Goal: Task Accomplishment & Management: Use online tool/utility

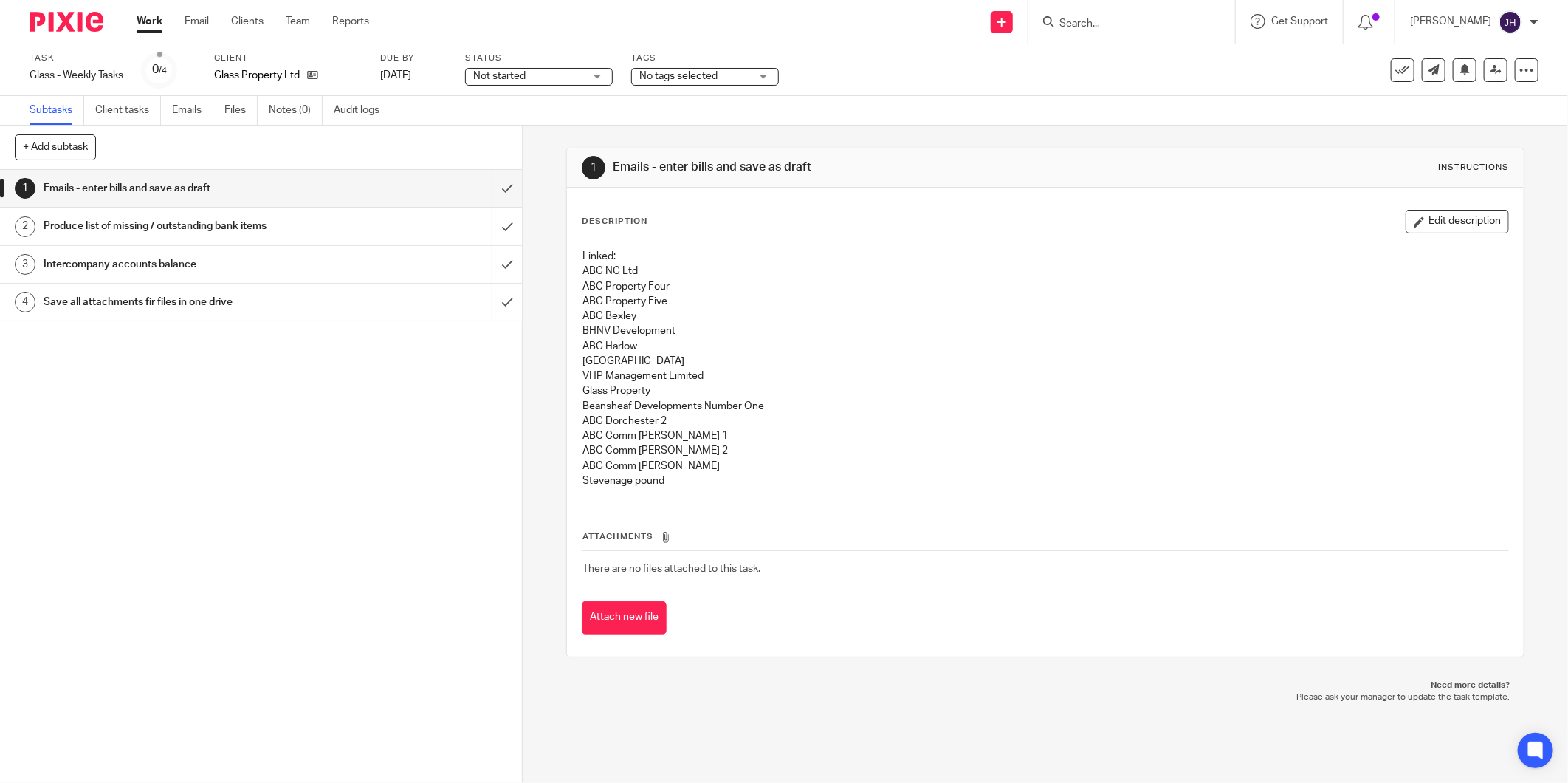
click at [141, 16] on link "Work" at bounding box center [149, 22] width 26 height 15
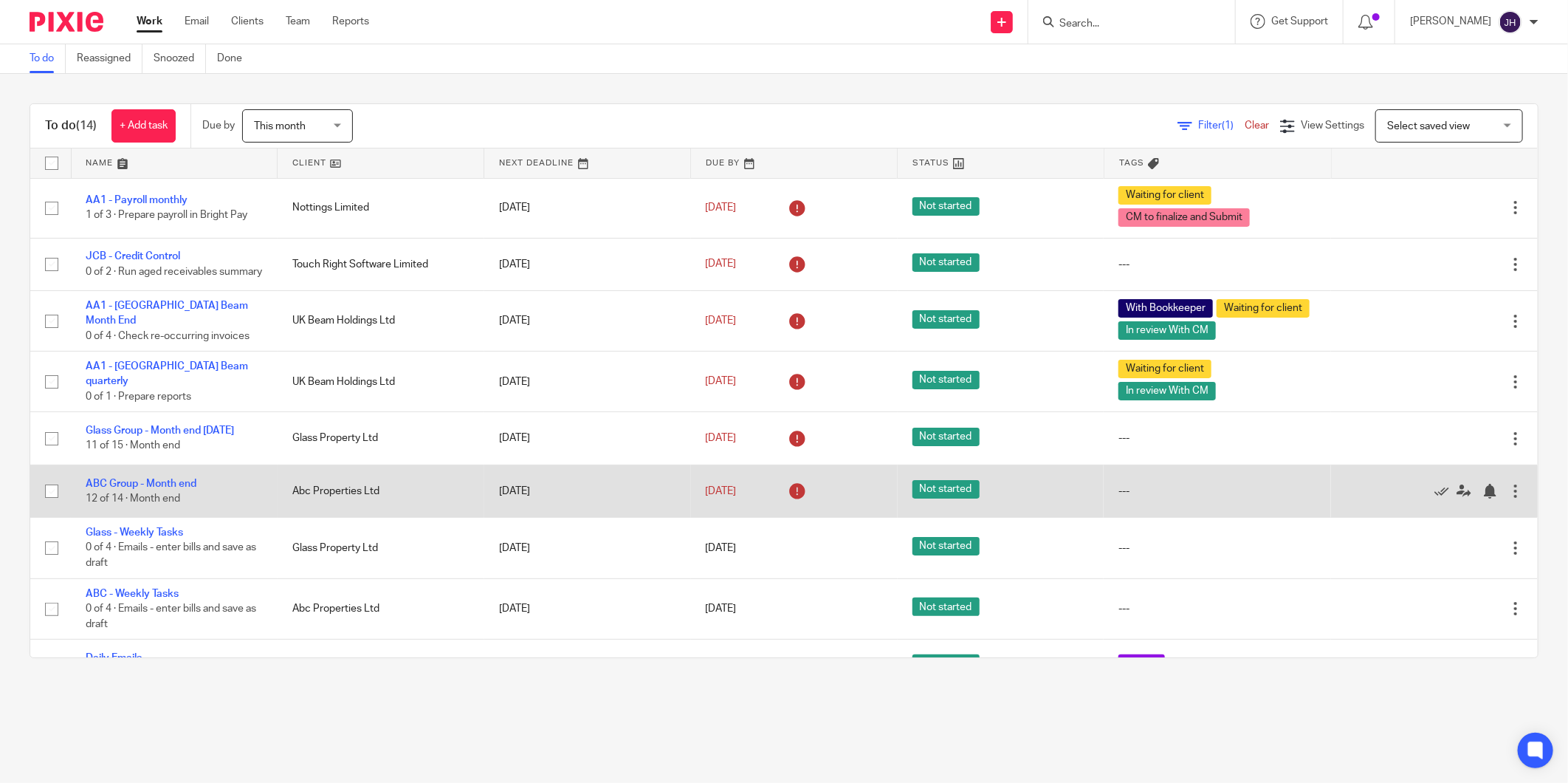
scroll to position [82, 0]
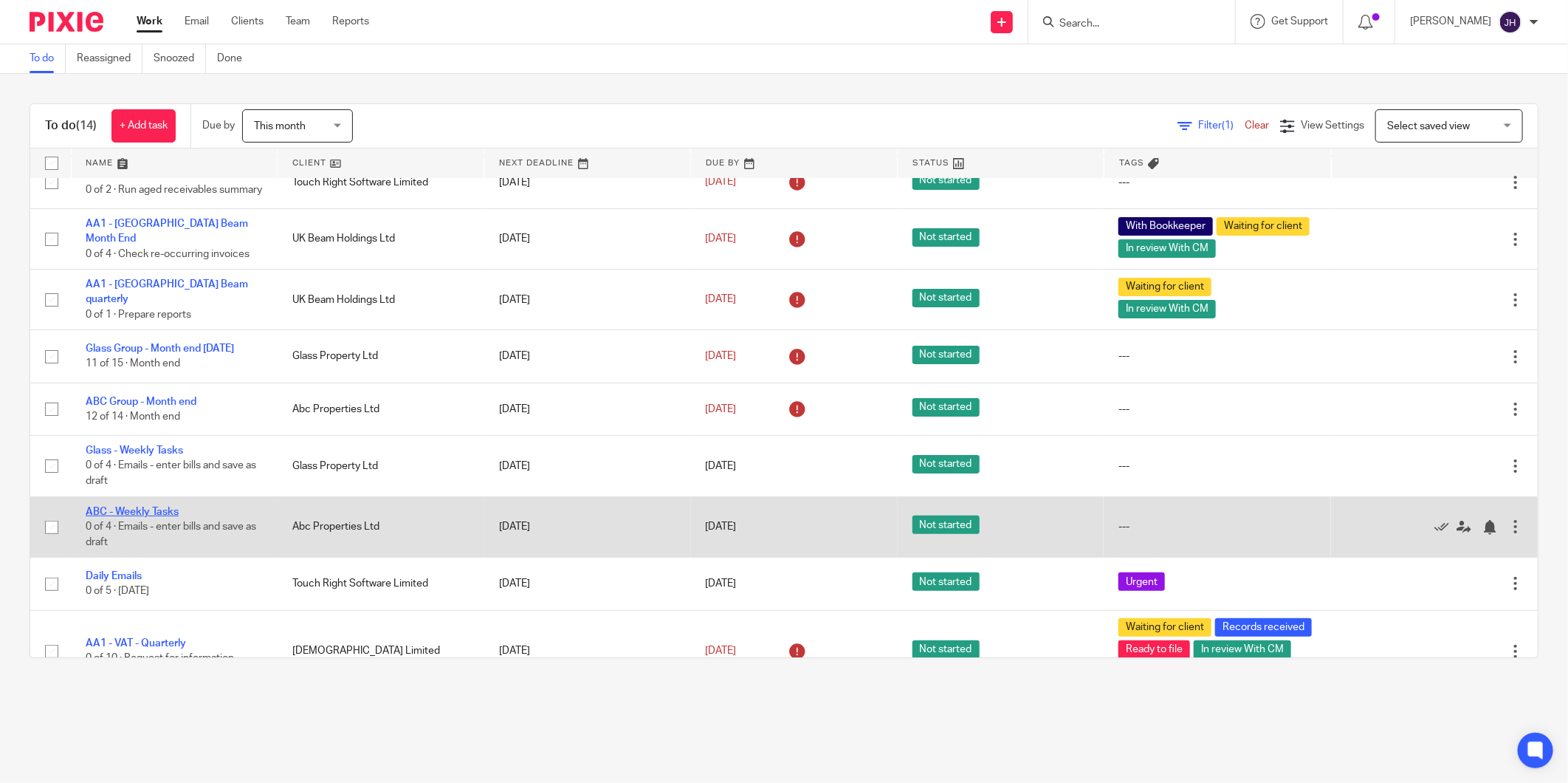
click at [130, 517] on link "ABC - Weekly Tasks" at bounding box center [132, 512] width 93 height 10
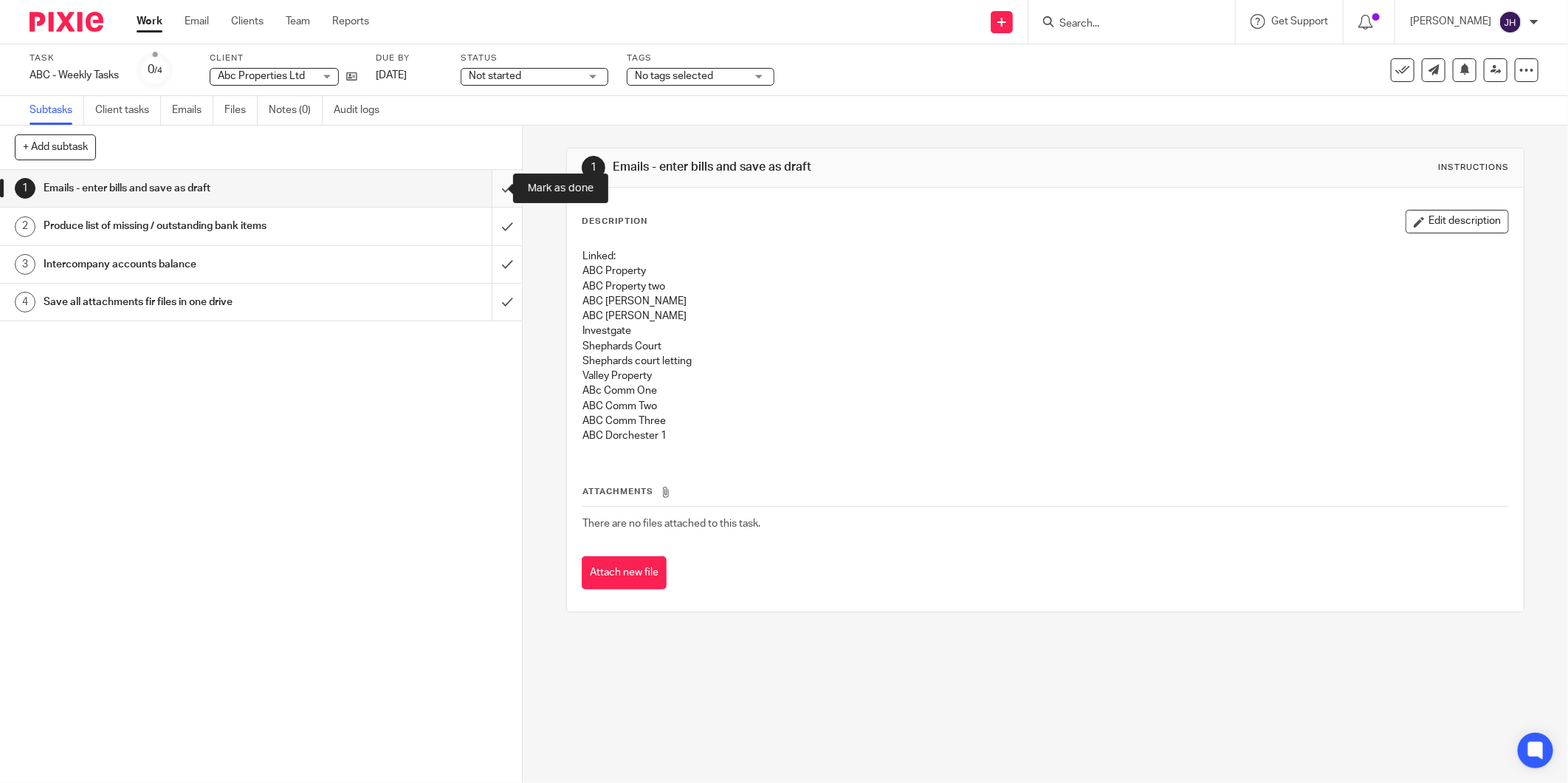
click at [485, 187] on input "submit" at bounding box center [261, 188] width 522 height 37
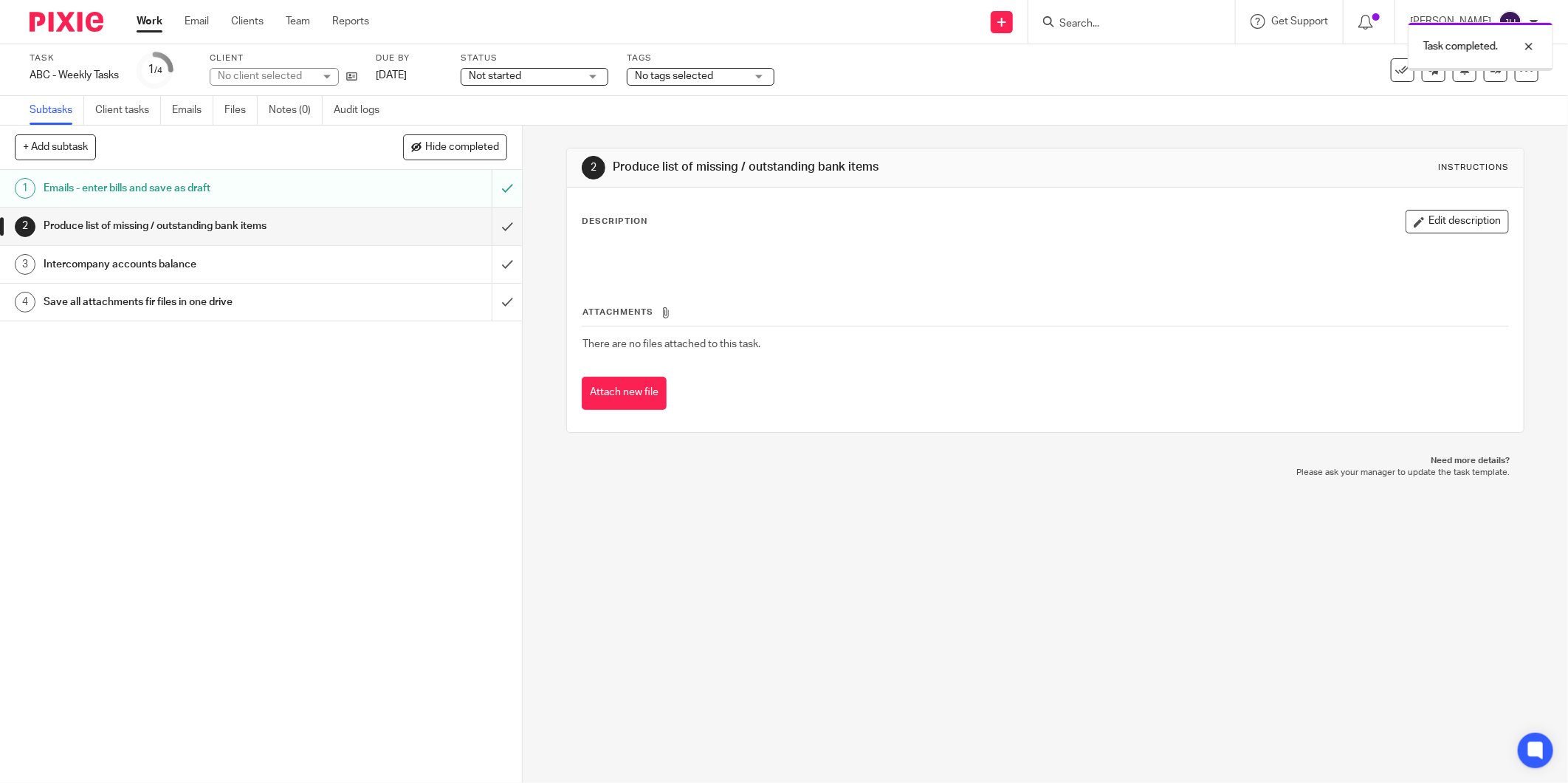
click at [489, 227] on input "submit" at bounding box center [261, 226] width 522 height 37
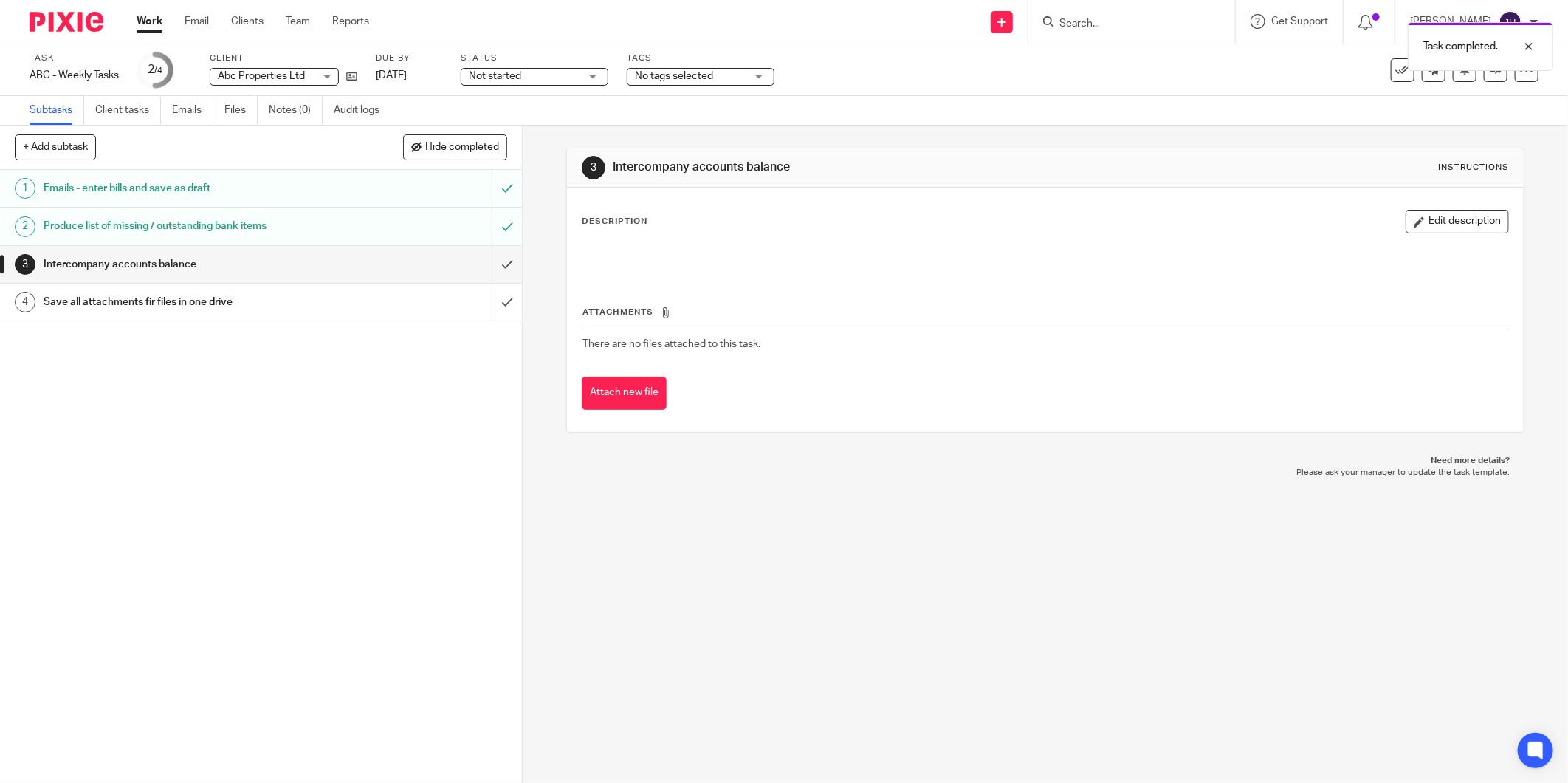
click at [165, 304] on h1 "Save all attachments fir files in one drive" at bounding box center [188, 302] width 289 height 22
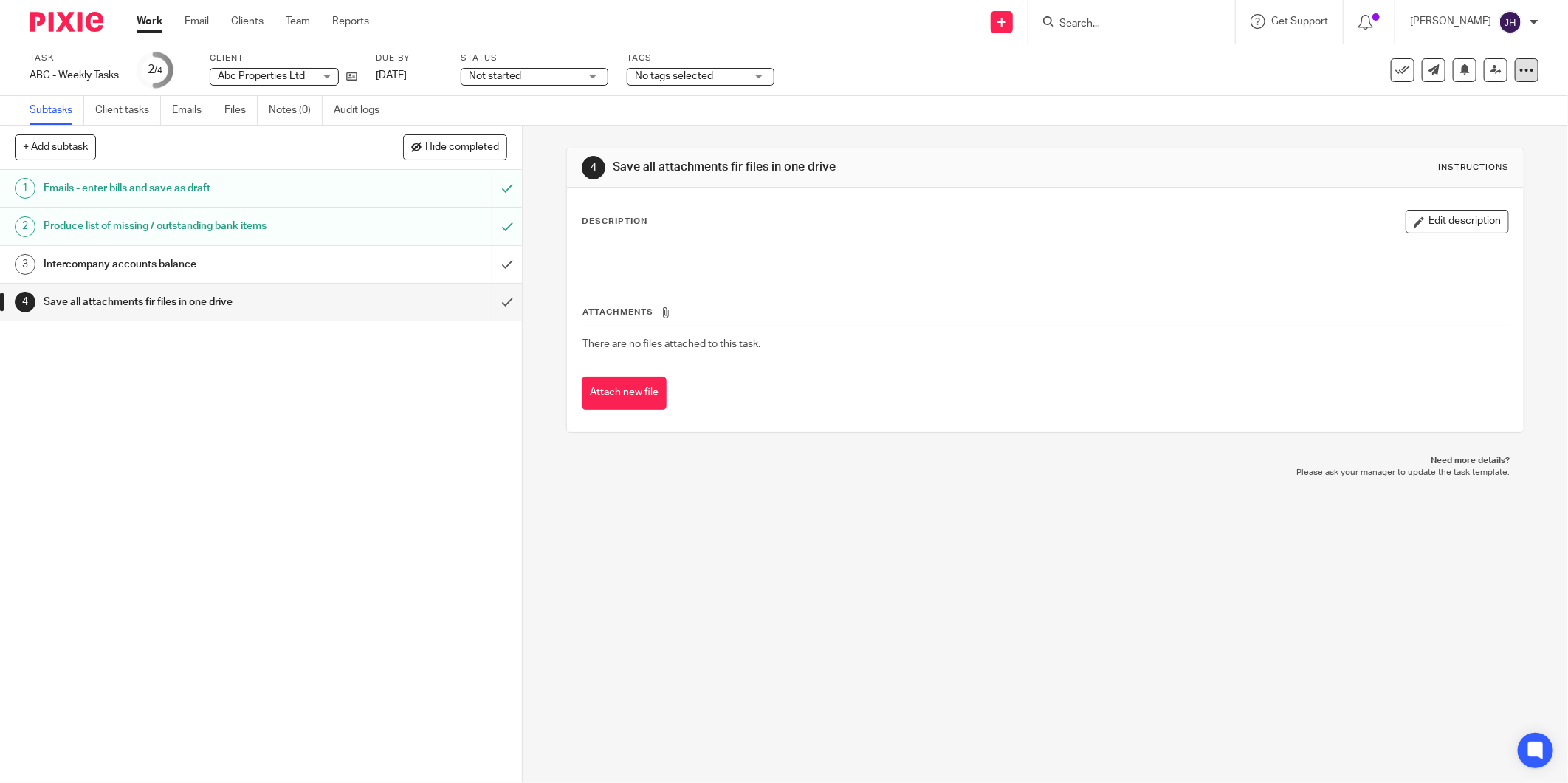
click at [1520, 63] on icon at bounding box center [1527, 70] width 15 height 15
drag, startPoint x: 77, startPoint y: 292, endPoint x: 78, endPoint y: 333, distance: 41.0
click at [21, 348] on div "1 Emails - enter bills and save as draft 2 Produce list of missing / outstandin…" at bounding box center [261, 476] width 522 height 613
click at [20, 303] on div "4" at bounding box center [25, 302] width 21 height 21
